Goal: Check status: Check status

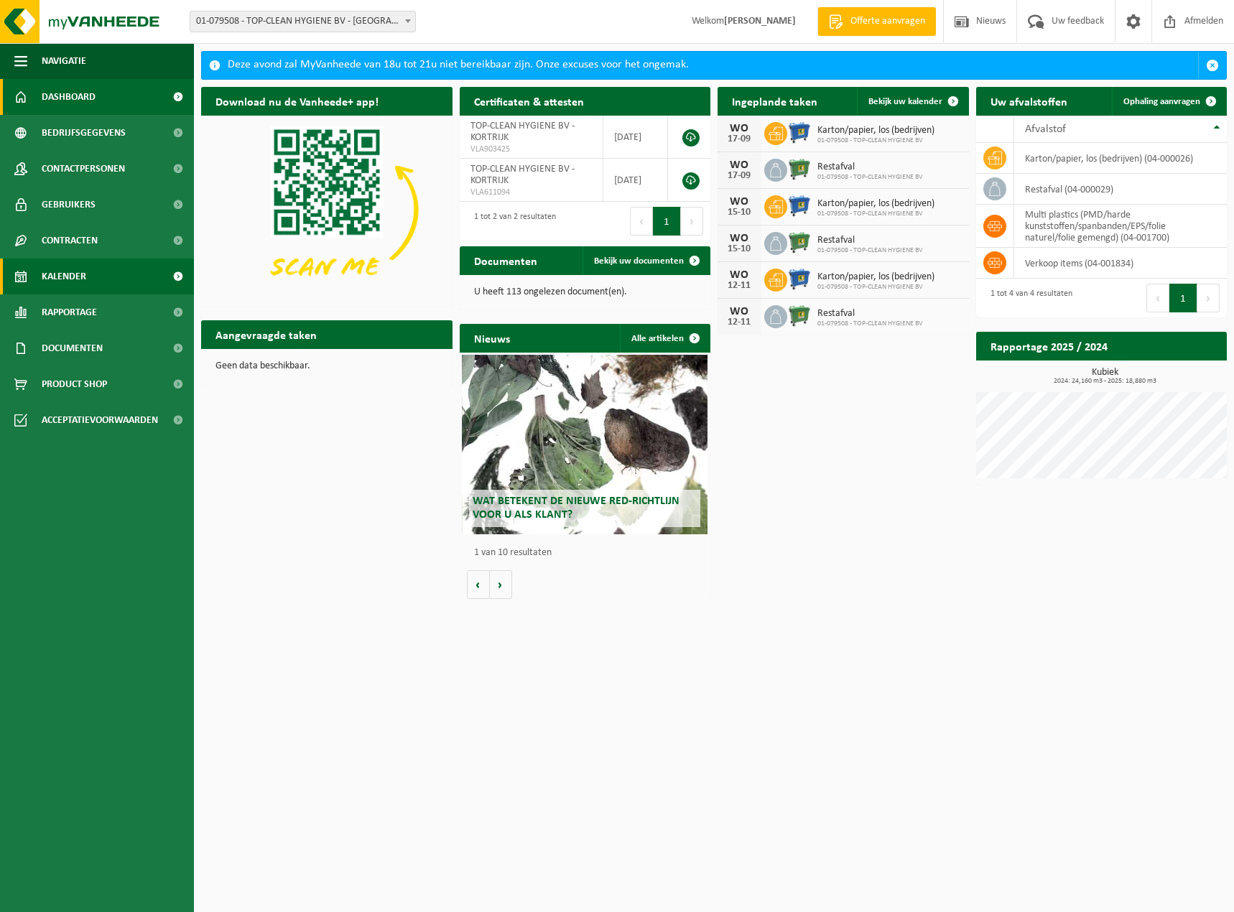
click at [59, 266] on span "Kalender" at bounding box center [64, 277] width 45 height 36
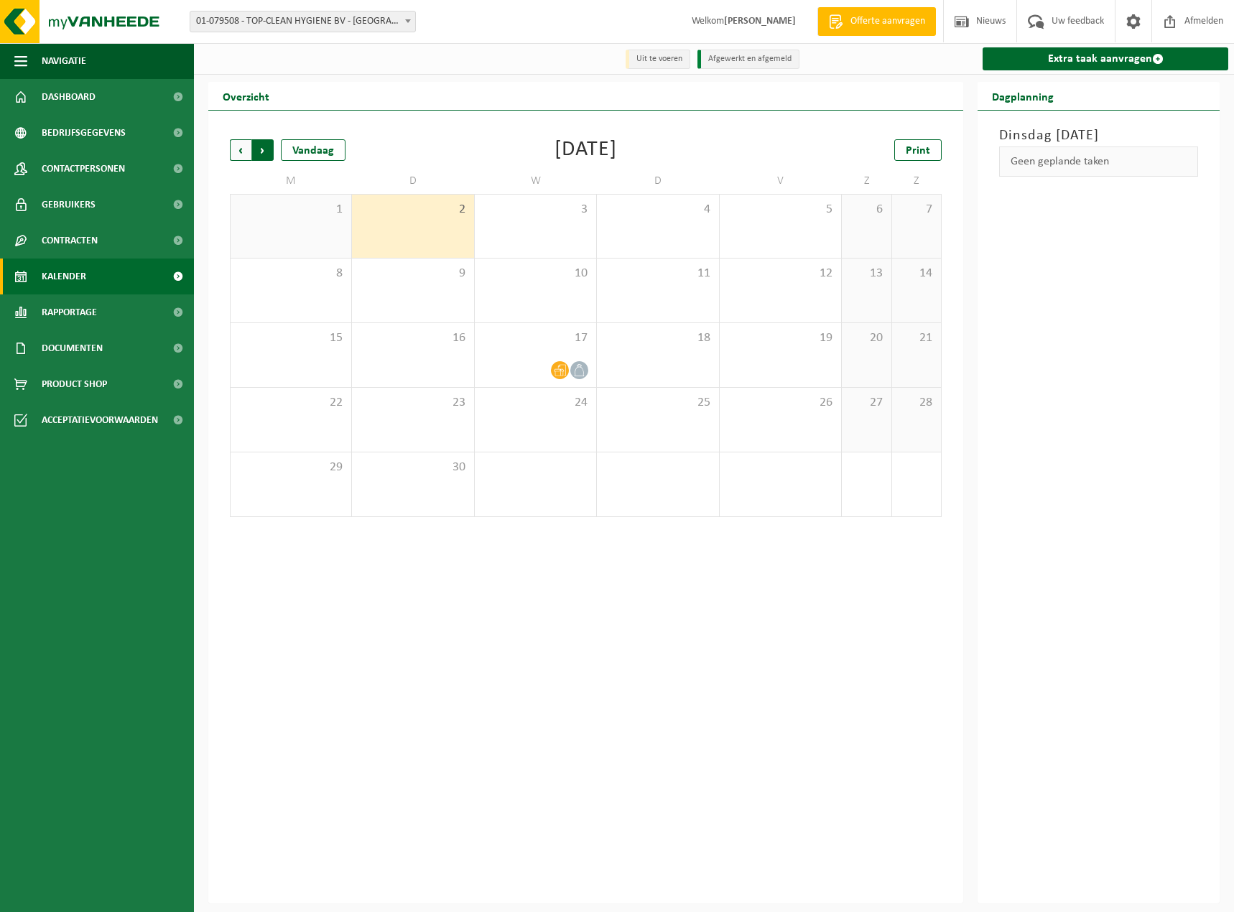
click at [233, 154] on span "Vorige" at bounding box center [241, 150] width 22 height 22
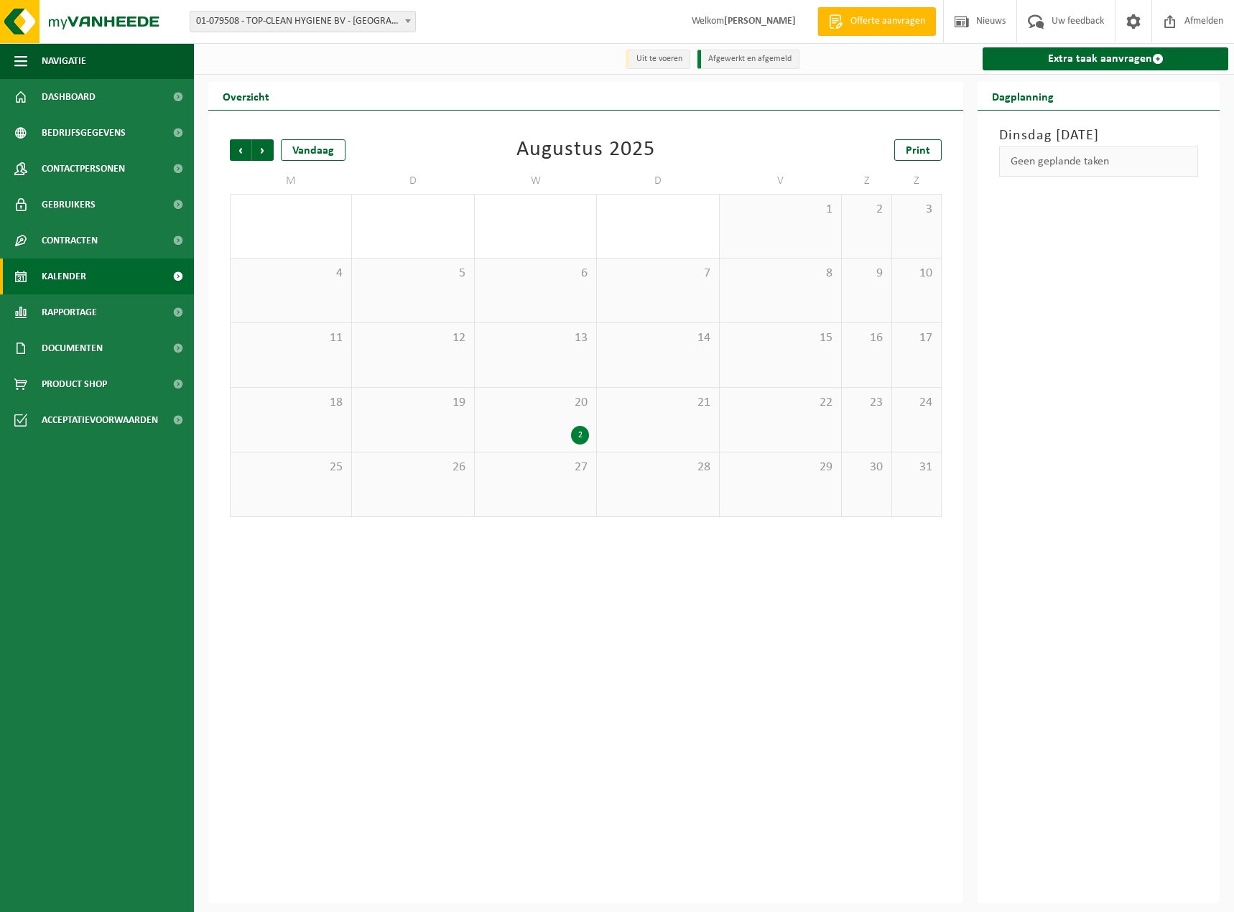
click at [524, 416] on div "20 2" at bounding box center [535, 420] width 121 height 64
